Goal: Task Accomplishment & Management: Manage account settings

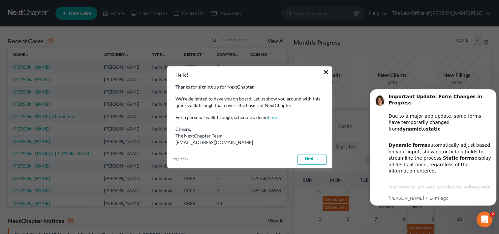
click at [326, 73] on button "×" at bounding box center [326, 72] width 6 height 11
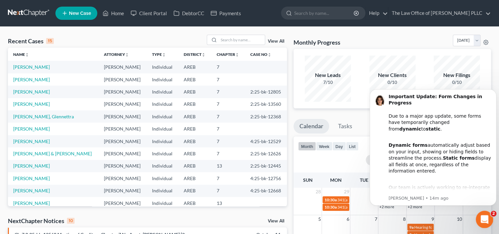
click at [483, 214] on icon "Open Intercom Messenger" at bounding box center [483, 218] width 11 height 11
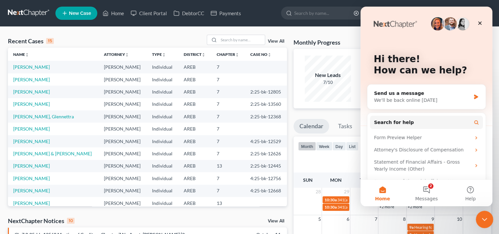
click at [485, 218] on icon "Close Intercom Messenger" at bounding box center [484, 218] width 8 height 8
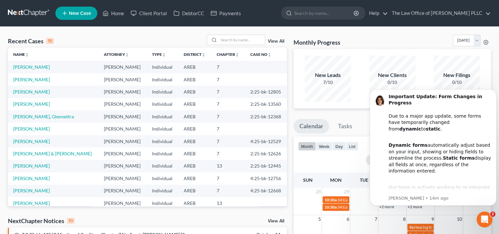
click at [416, 36] on div "Monthly Progress Bankruptcy Bankruptcy October 2025 September 2025 August 2025 …" at bounding box center [393, 42] width 198 height 14
click at [431, 13] on link "The Law Office of Furonda Brasfield PLLC" at bounding box center [440, 13] width 102 height 12
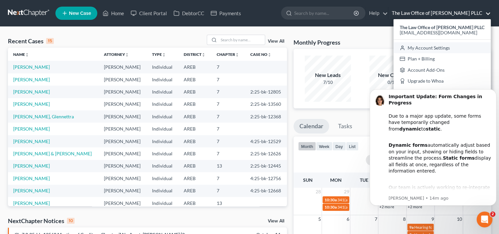
click at [427, 47] on link "My Account Settings" at bounding box center [442, 47] width 97 height 11
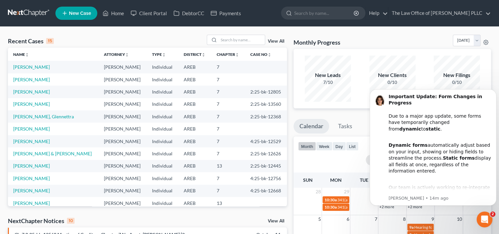
select select "24"
select select "2"
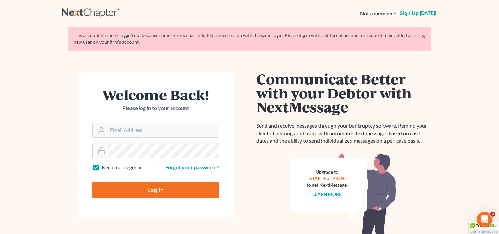
type input "[EMAIL_ADDRESS][DOMAIN_NAME]"
click at [160, 188] on input "Log In" at bounding box center [155, 189] width 127 height 16
type input "Thinking..."
